Goal: Transaction & Acquisition: Download file/media

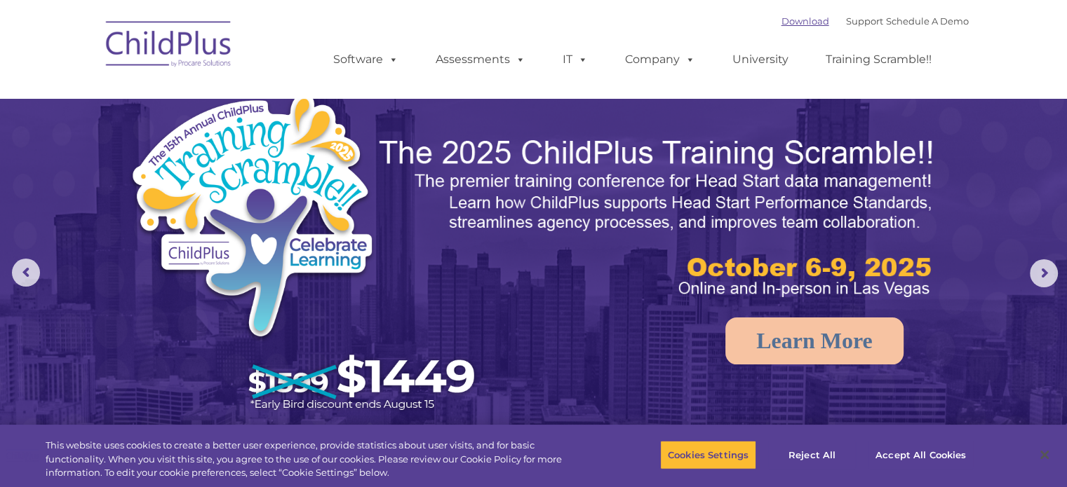
select select "MEDIUM"
click at [381, 60] on link "Software" at bounding box center [365, 60] width 93 height 28
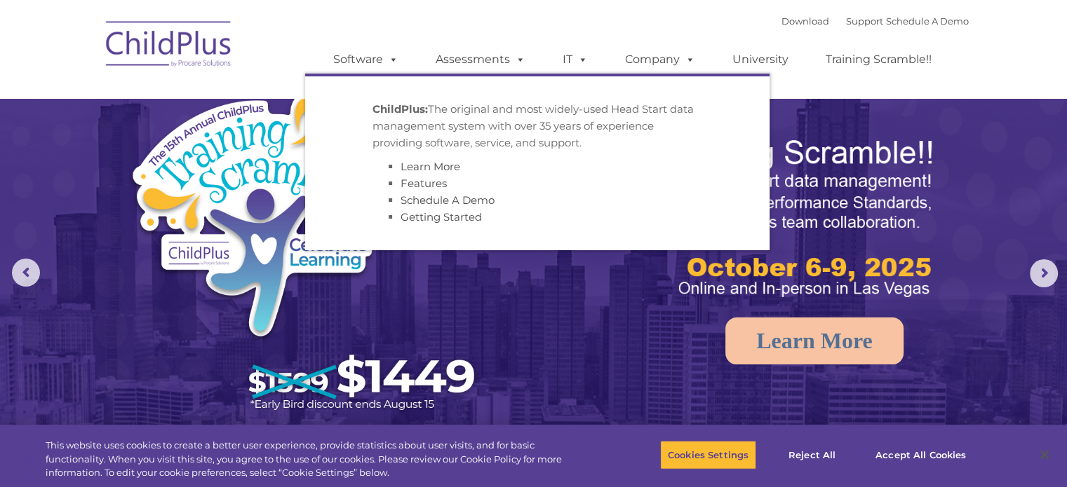
click at [433, 27] on div "Download Support | Schedule A Demo  MENU MENU Software ChildPlus: The original…" at bounding box center [636, 49] width 663 height 77
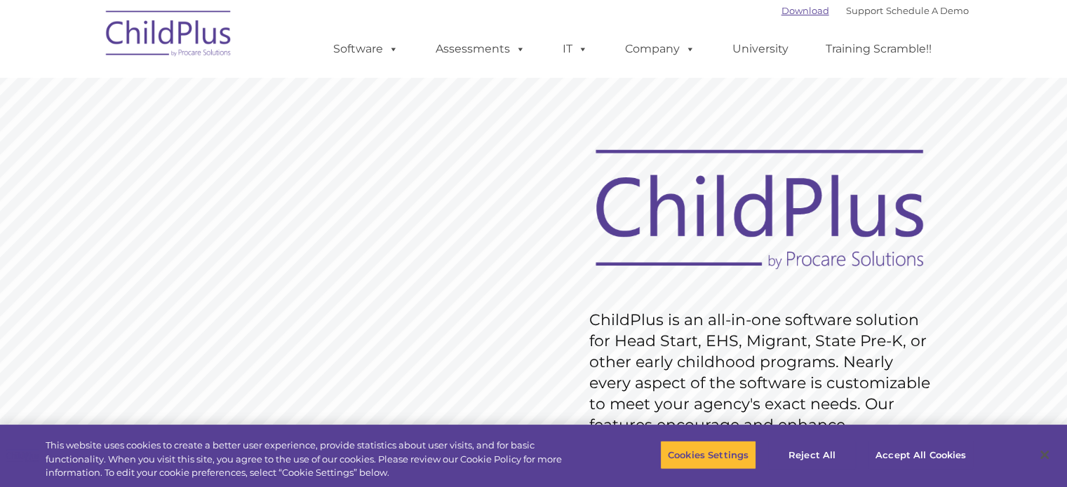
click at [781, 6] on link "Download" at bounding box center [805, 10] width 48 height 11
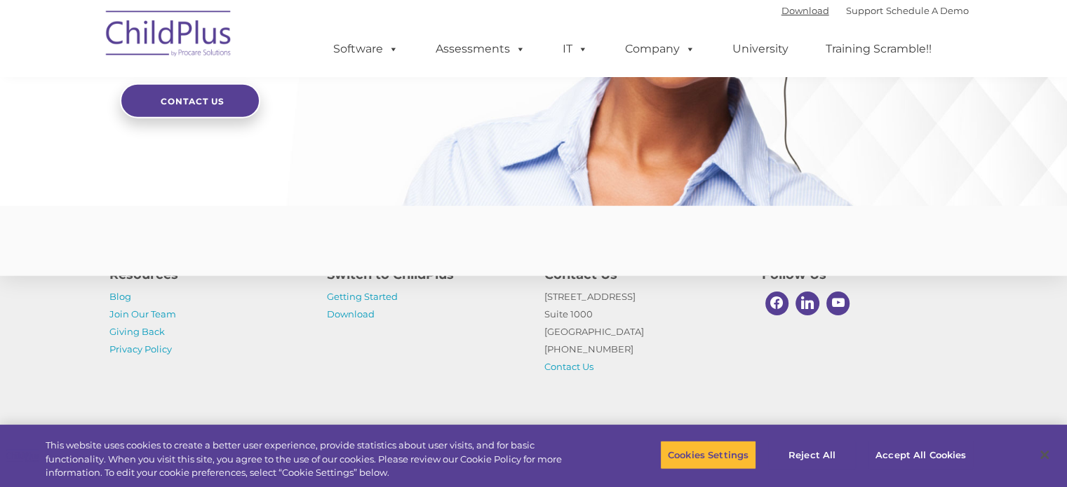
scroll to position [3461, 0]
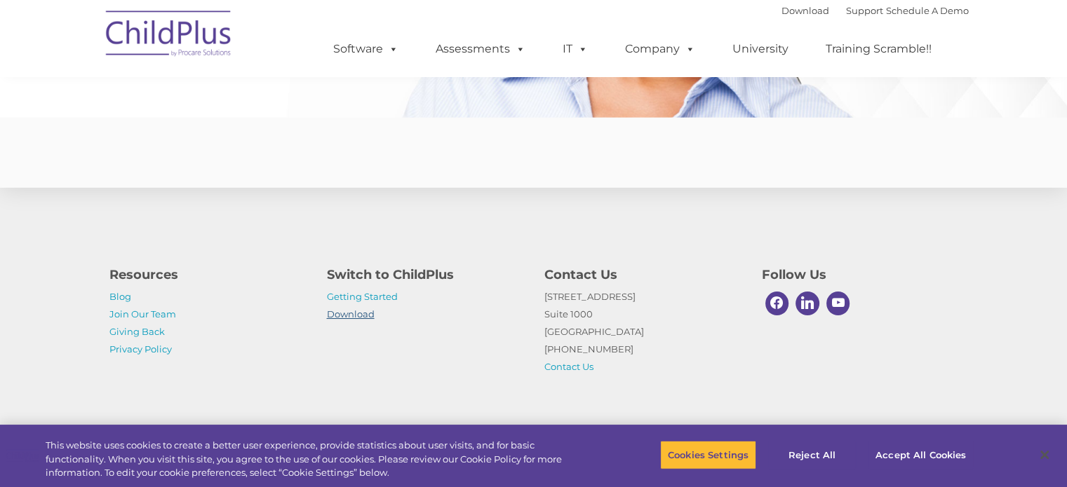
click at [330, 313] on link "Download" at bounding box center [351, 314] width 48 height 11
